Goal: Information Seeking & Learning: Learn about a topic

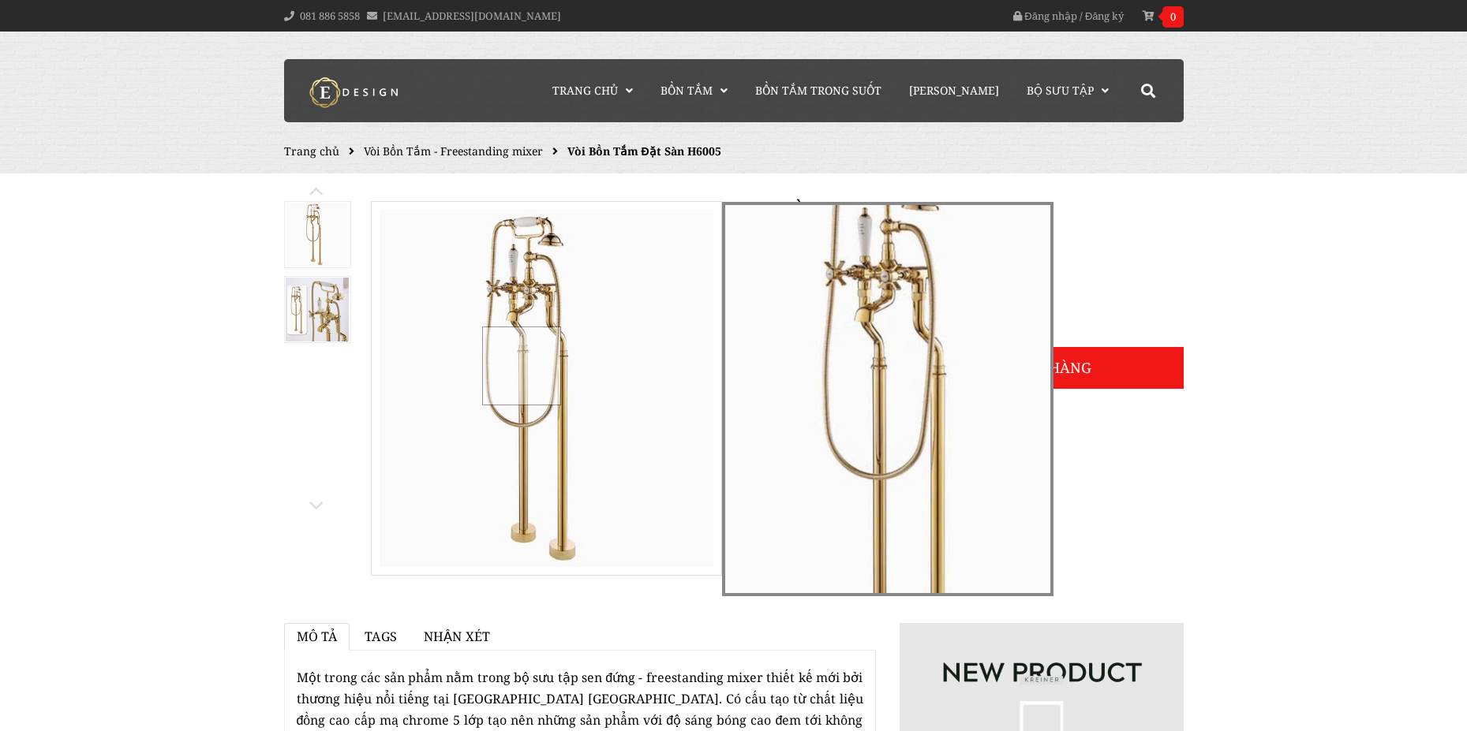
click at [521, 365] on div at bounding box center [521, 366] width 79 height 79
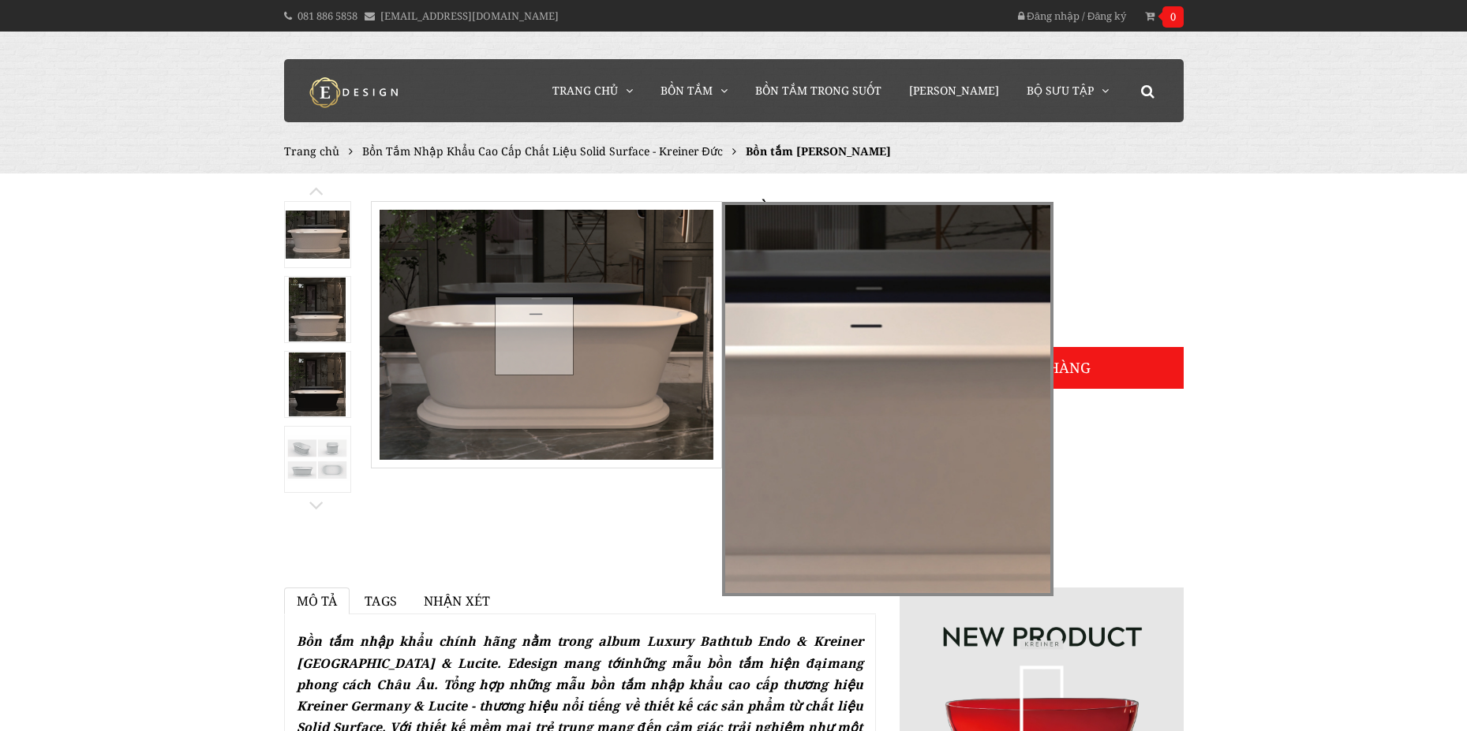
click at [533, 335] on div at bounding box center [534, 336] width 79 height 79
